Goal: Check status: Check status

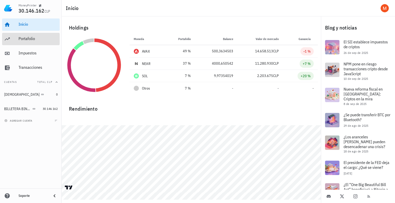
click at [27, 39] on div "Portafolio" at bounding box center [37, 38] width 39 height 5
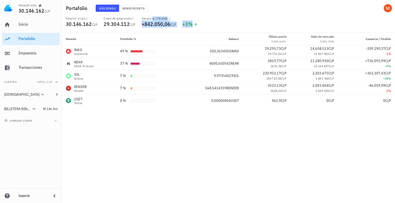
drag, startPoint x: 143, startPoint y: 20, endPoint x: 201, endPoint y: 24, distance: 58.2
click at [195, 26] on div "Total en cripto 30.146.162 CLP Costo de adquisición 29.304.112 CLP Ganancia / P…" at bounding box center [228, 24] width 331 height 16
click at [210, 20] on div "Total en cripto 30.146.162 CLP Costo de adquisición 29.304.112 CLP Ganancia / P…" at bounding box center [228, 24] width 331 height 16
